Goal: Check status: Check status

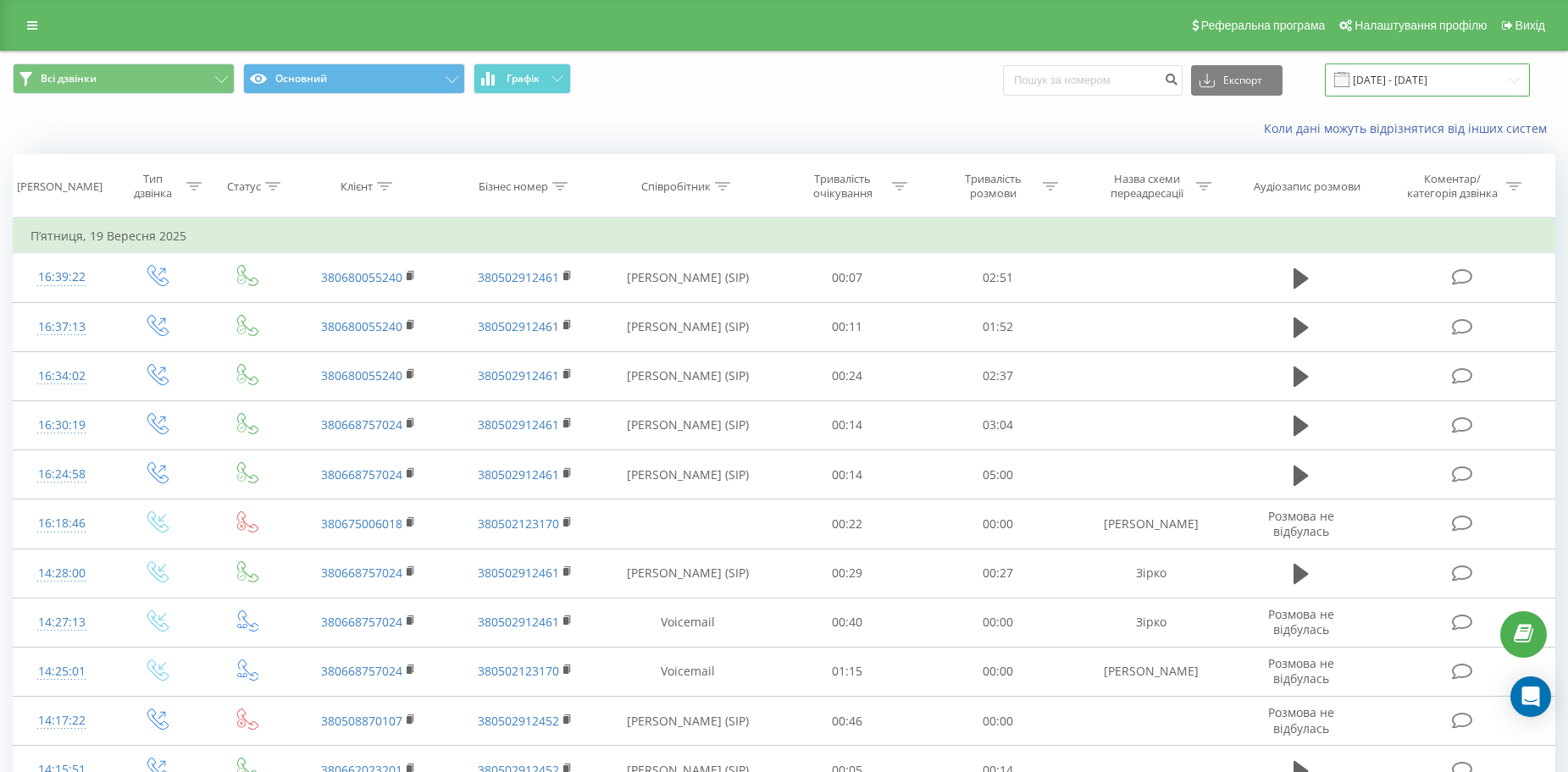
click at [1390, 77] on input "[DATE] - [DATE]" at bounding box center [1427, 79] width 205 height 33
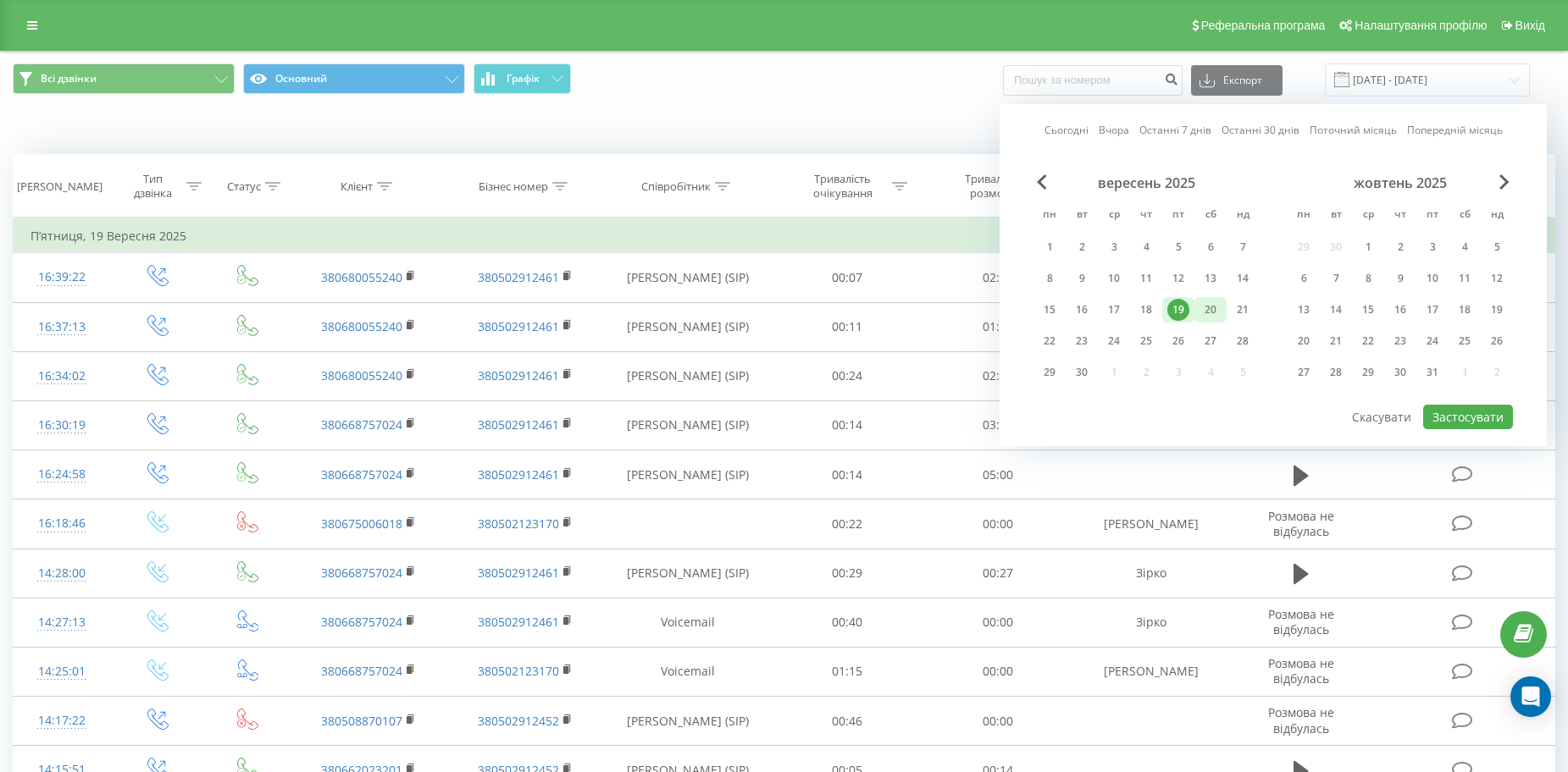
click at [1211, 304] on div "20" at bounding box center [1210, 310] width 22 height 22
click at [1456, 415] on button "Застосувати" at bounding box center [1467, 416] width 90 height 25
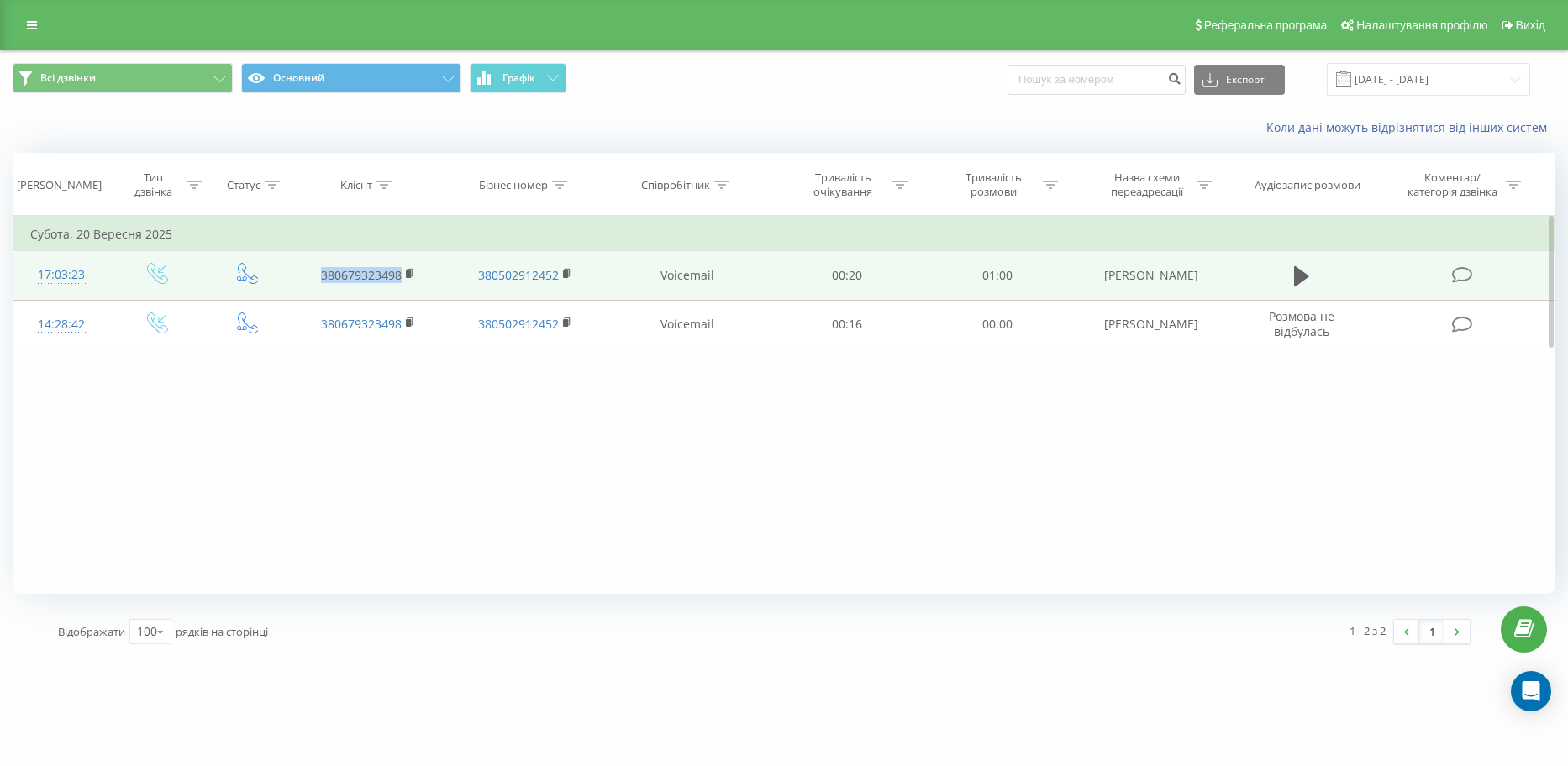
drag, startPoint x: 323, startPoint y: 273, endPoint x: 438, endPoint y: 270, distance: 115.0
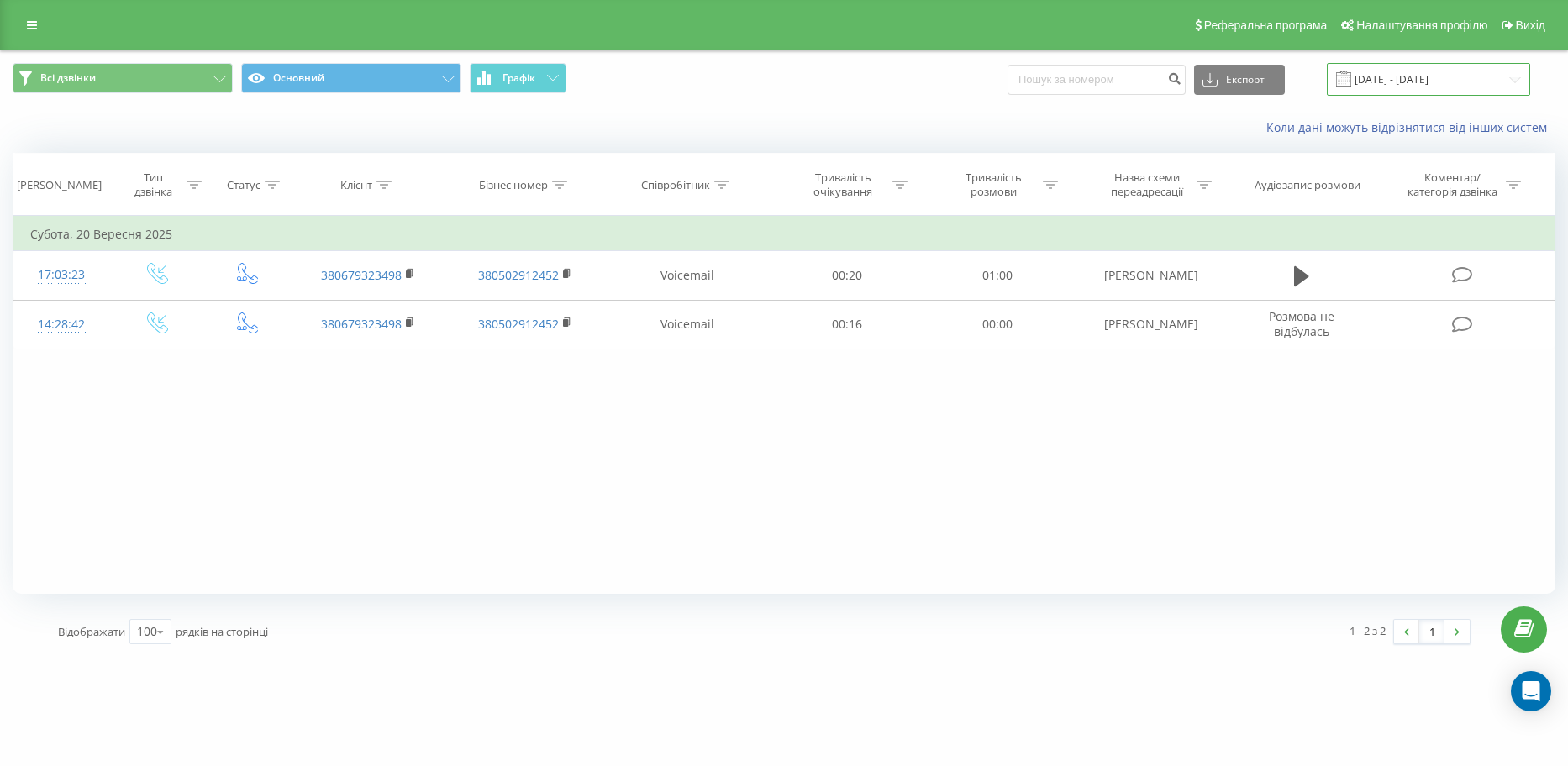
click at [1392, 85] on input "20.09.2025 - 20.09.2025" at bounding box center [1428, 79] width 203 height 33
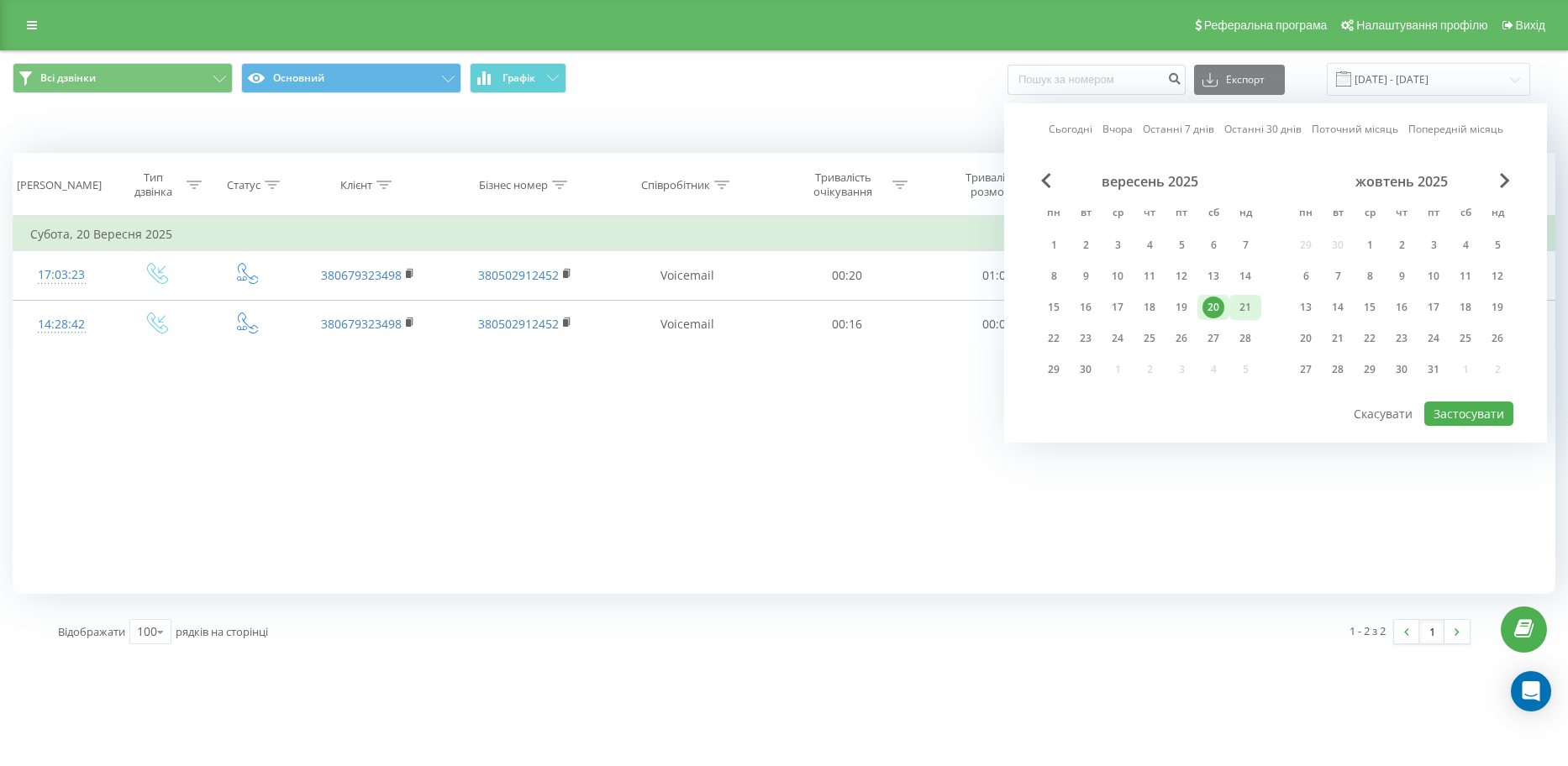
click at [1241, 304] on div "21" at bounding box center [1245, 307] width 22 height 22
click at [1497, 412] on button "Застосувати" at bounding box center [1468, 413] width 89 height 25
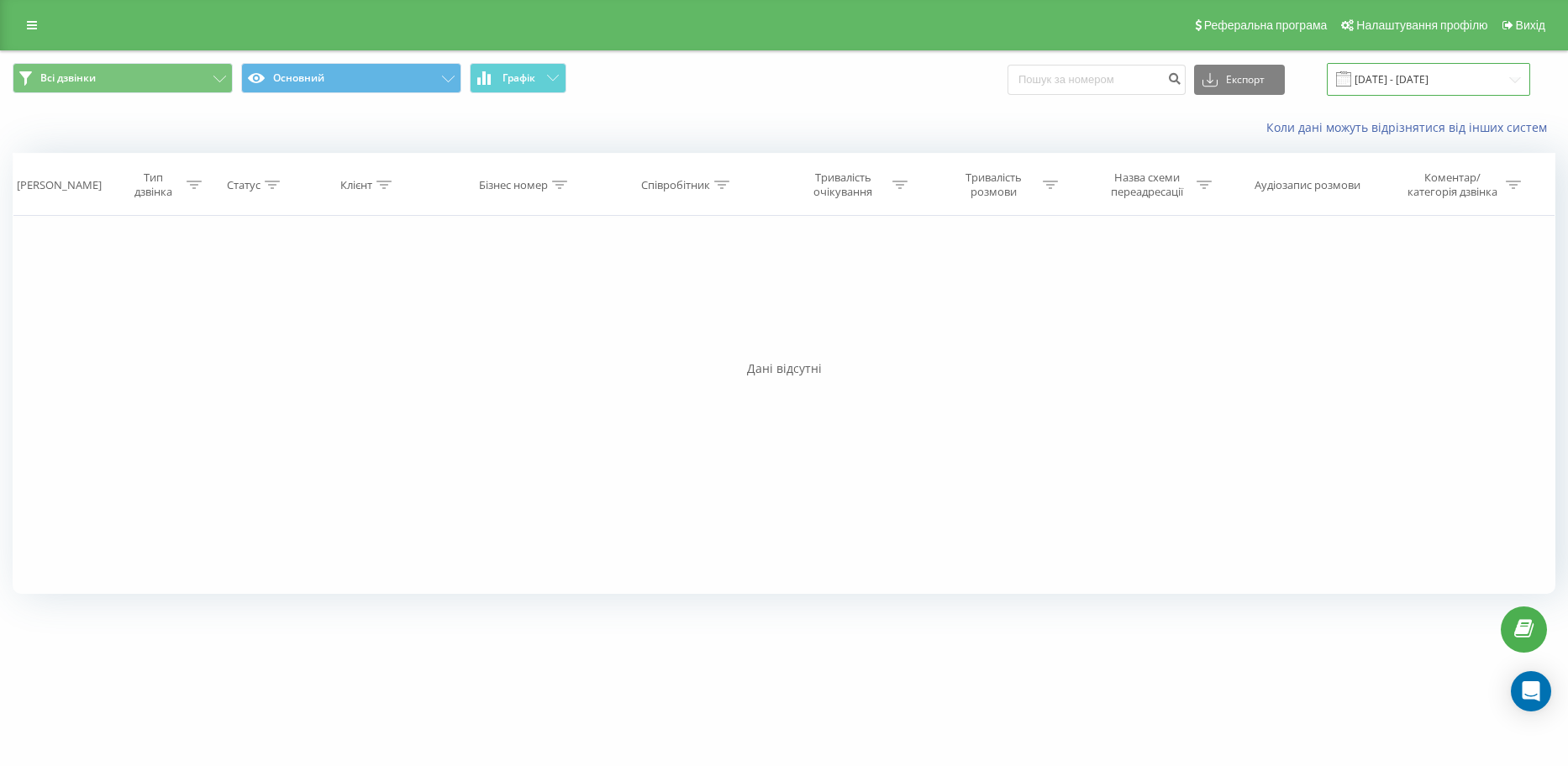
click at [1411, 77] on input "21.09.2025 - 21.09.2025" at bounding box center [1428, 79] width 203 height 33
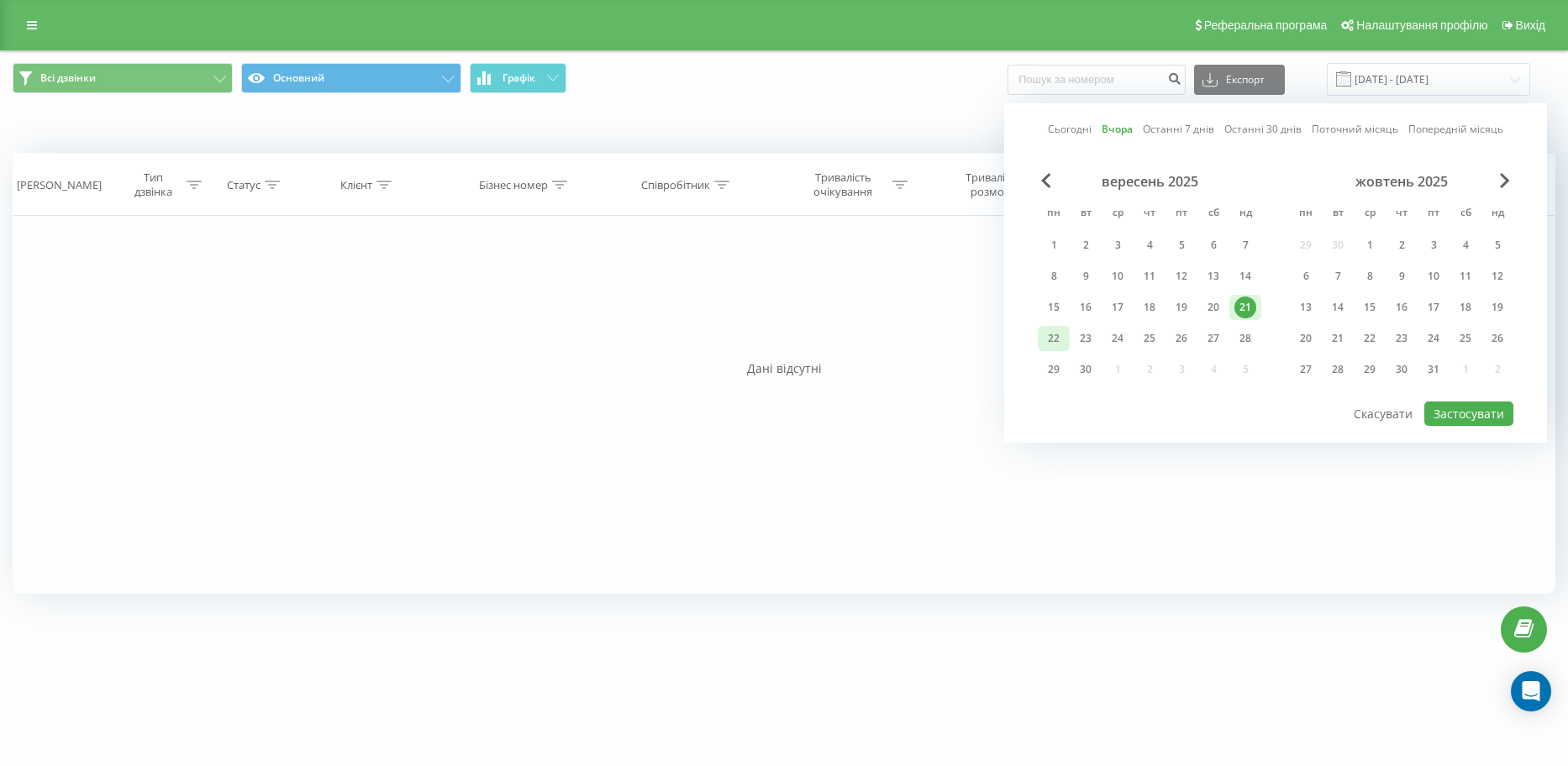
click at [1051, 328] on div "22" at bounding box center [1054, 339] width 22 height 22
click at [1462, 421] on button "Застосувати" at bounding box center [1468, 413] width 89 height 25
type input "22.09.2025 - 22.09.2025"
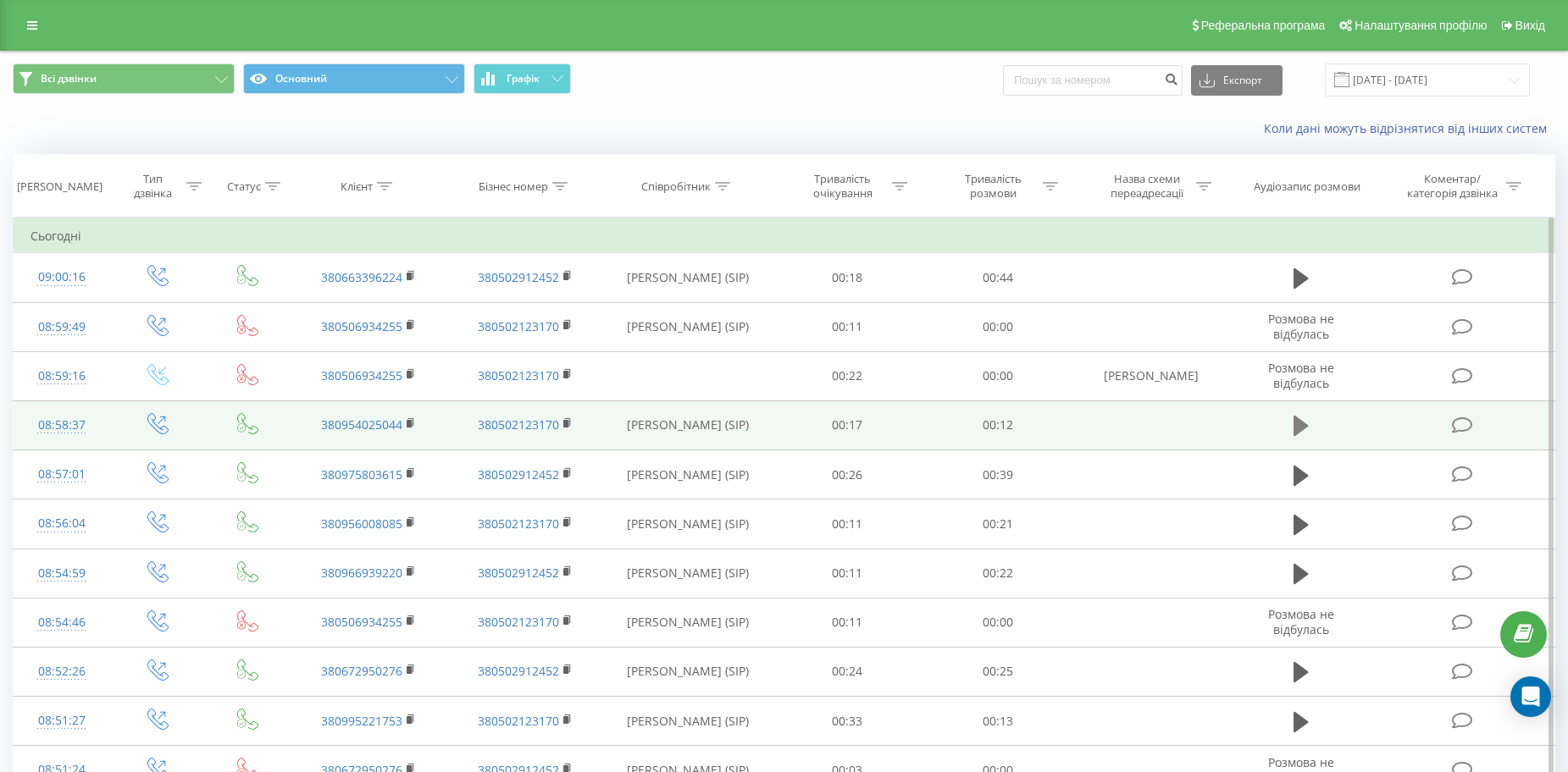
click at [1302, 422] on icon at bounding box center [1302, 426] width 15 height 20
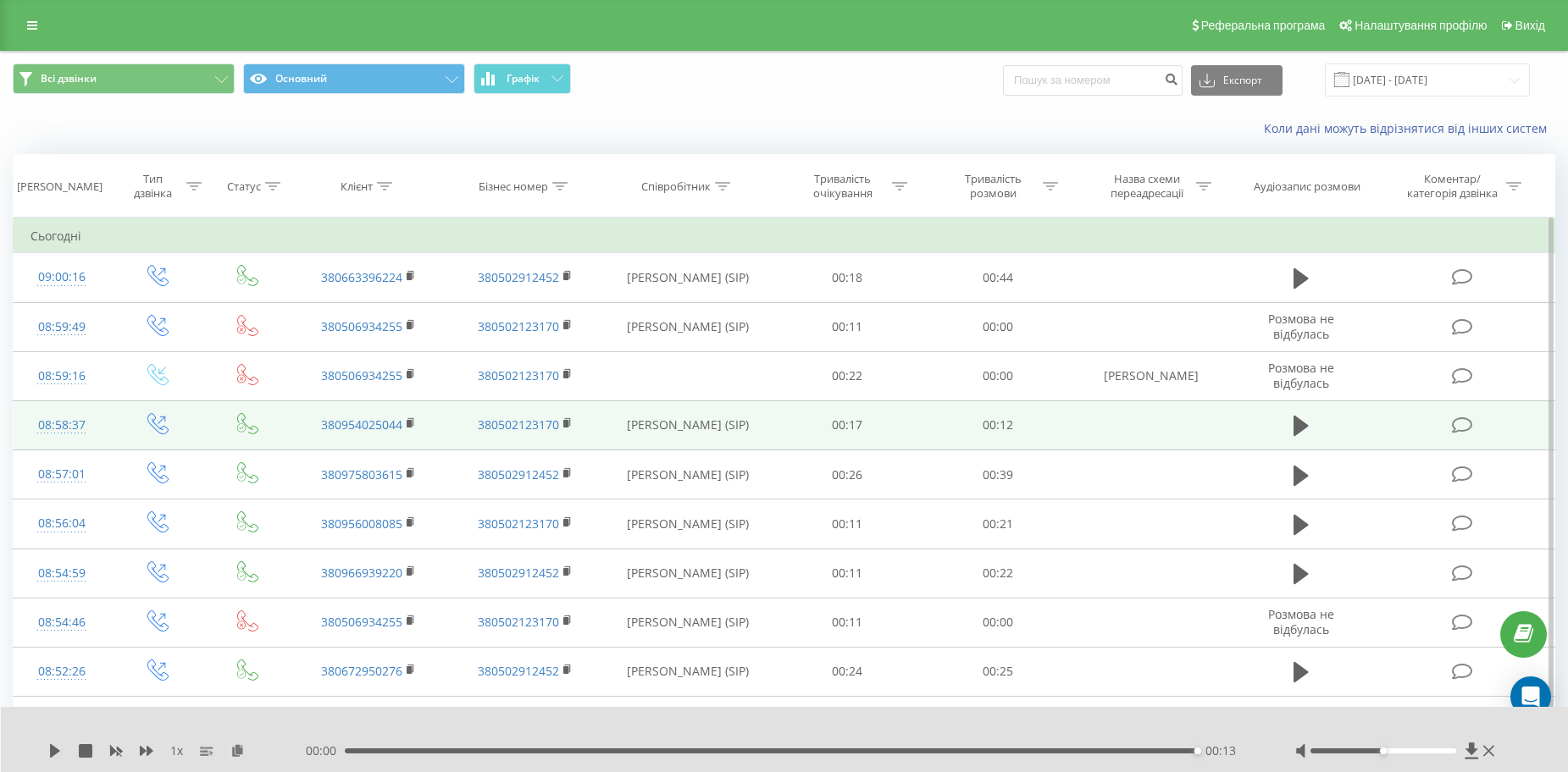
click at [921, 746] on div "00:00 00:13 00:13" at bounding box center [779, 751] width 948 height 17
click at [933, 757] on div "00:00 00:13 00:13" at bounding box center [779, 751] width 948 height 17
click at [935, 752] on div "00:13" at bounding box center [771, 751] width 853 height 5
click at [55, 746] on icon at bounding box center [55, 751] width 14 height 14
click at [960, 750] on div "00:09" at bounding box center [775, 751] width 853 height 5
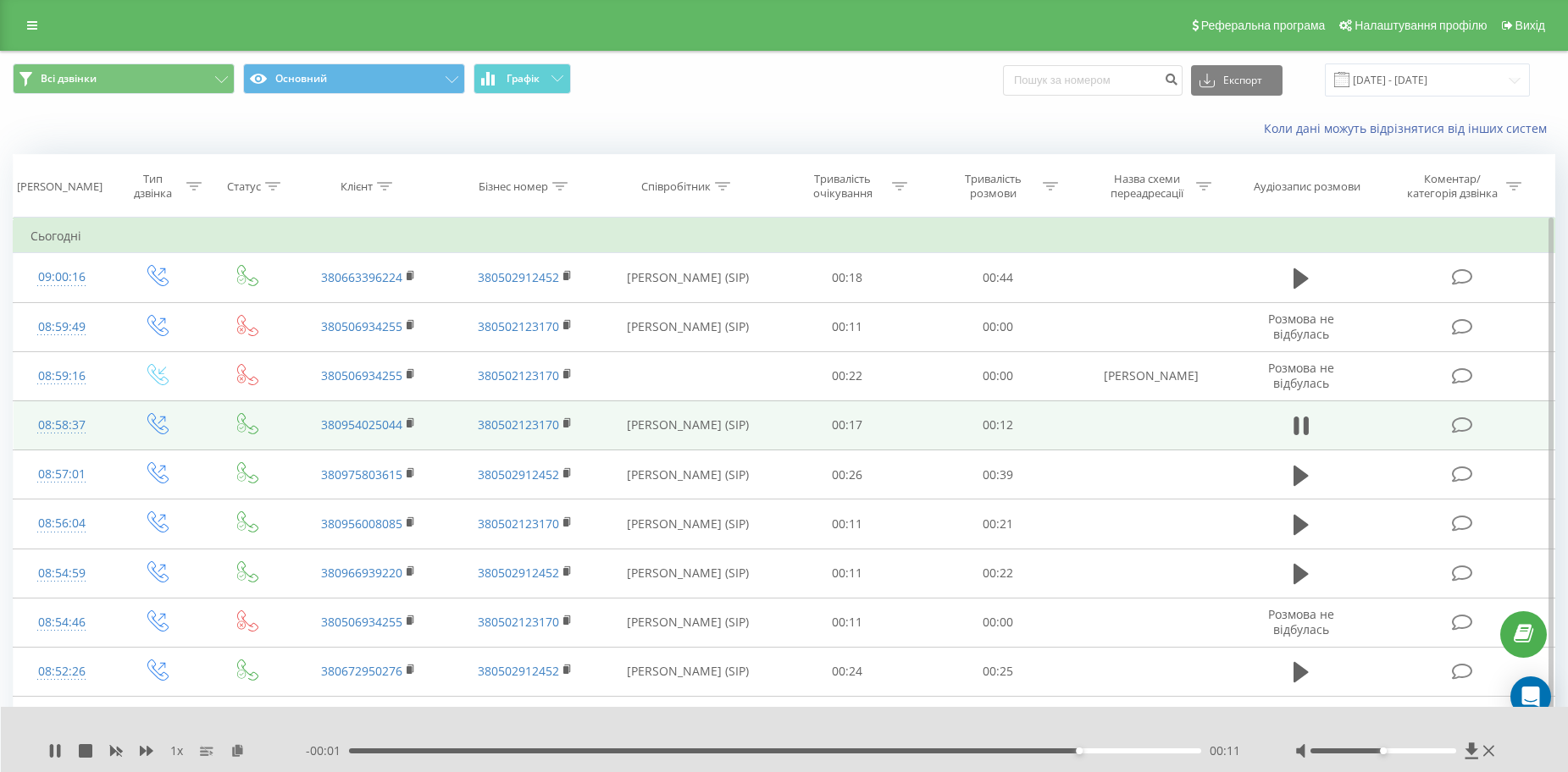
click at [936, 750] on div "00:11" at bounding box center [775, 751] width 853 height 5
click at [935, 747] on div "- 00:01 00:11 00:11" at bounding box center [779, 751] width 948 height 17
click at [939, 750] on div "00:12" at bounding box center [775, 751] width 853 height 5
click at [939, 750] on div "00:09" at bounding box center [775, 751] width 853 height 5
click at [879, 748] on div "00:00 00:13 00:13" at bounding box center [779, 751] width 948 height 17
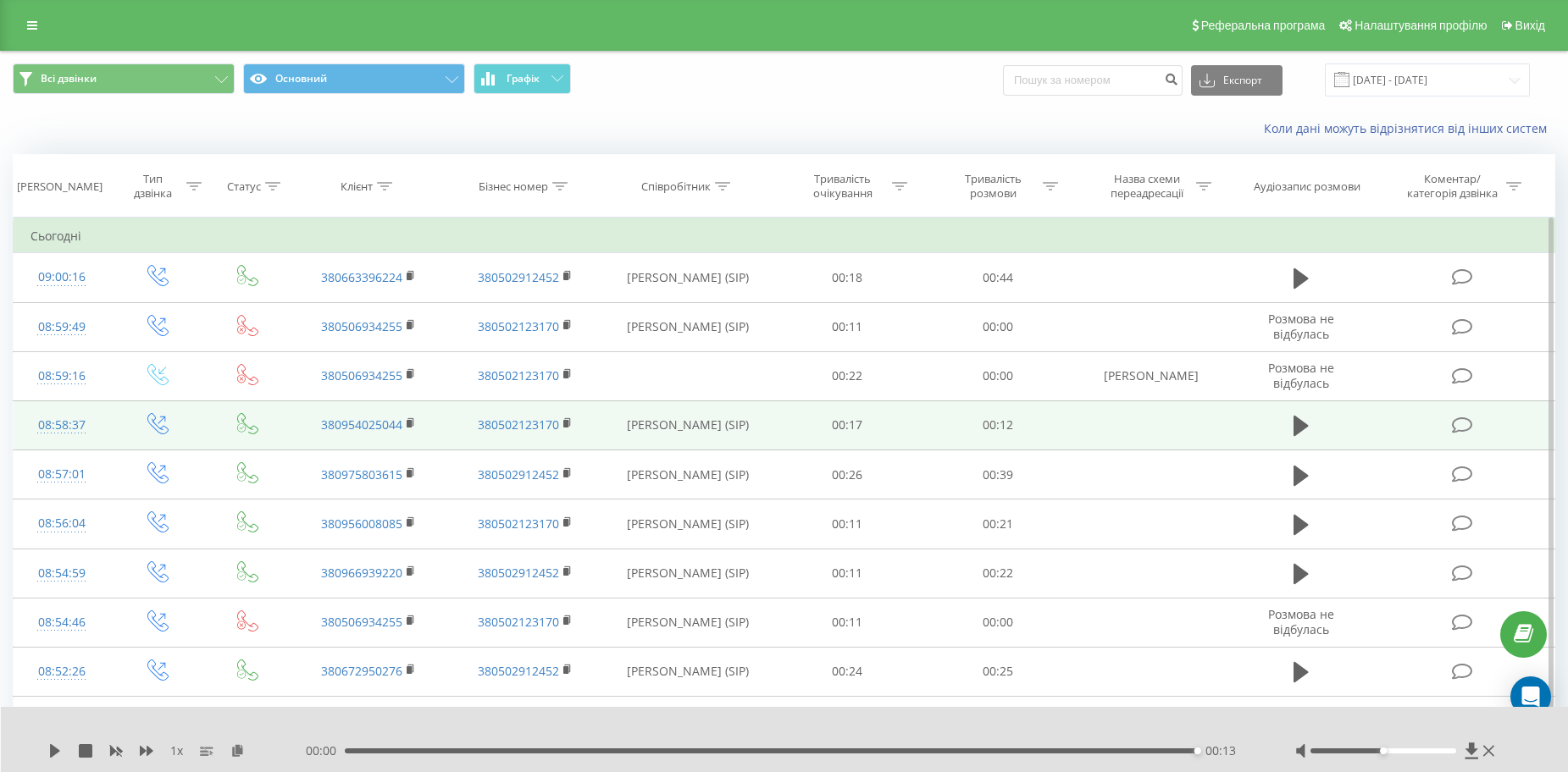
click at [882, 750] on div "00:13" at bounding box center [771, 751] width 853 height 5
click at [52, 749] on icon at bounding box center [55, 751] width 10 height 14
